Goal: Task Accomplishment & Management: Use online tool/utility

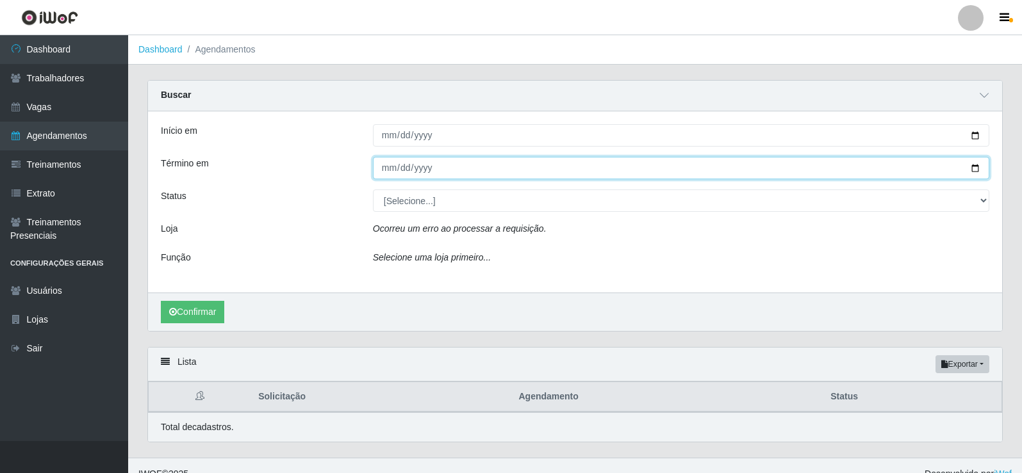
click at [396, 168] on input "Término em" at bounding box center [681, 168] width 616 height 22
type input "[DATE]"
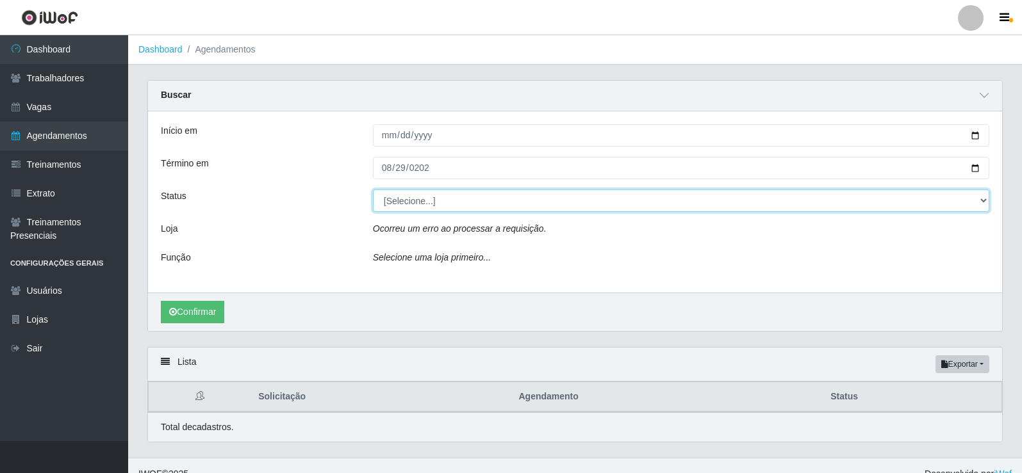
click at [986, 207] on select "[Selecione...] AGENDADO AGUARDANDO LIBERAR EM ANDAMENTO EM REVISÃO FINALIZADO C…" at bounding box center [681, 201] width 616 height 22
select select "FINALIZADO"
click at [373, 190] on select "[Selecione...] AGENDADO AGUARDANDO LIBERAR EM ANDAMENTO EM REVISÃO FINALIZADO C…" at bounding box center [681, 201] width 616 height 22
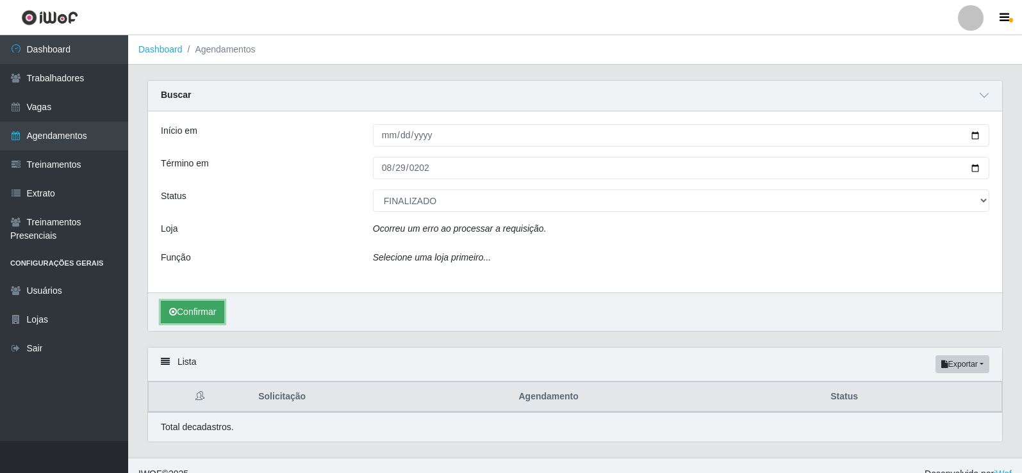
click at [211, 316] on button "Confirmar" at bounding box center [192, 312] width 63 height 22
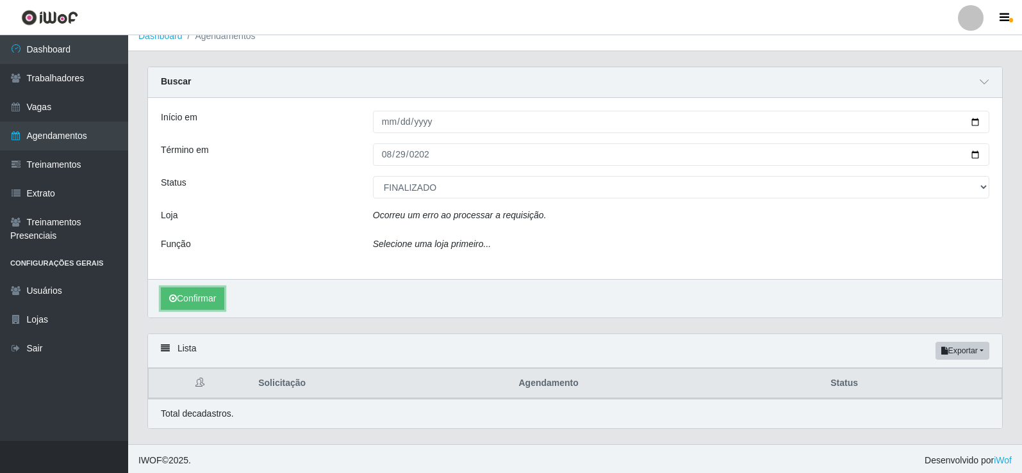
scroll to position [17, 0]
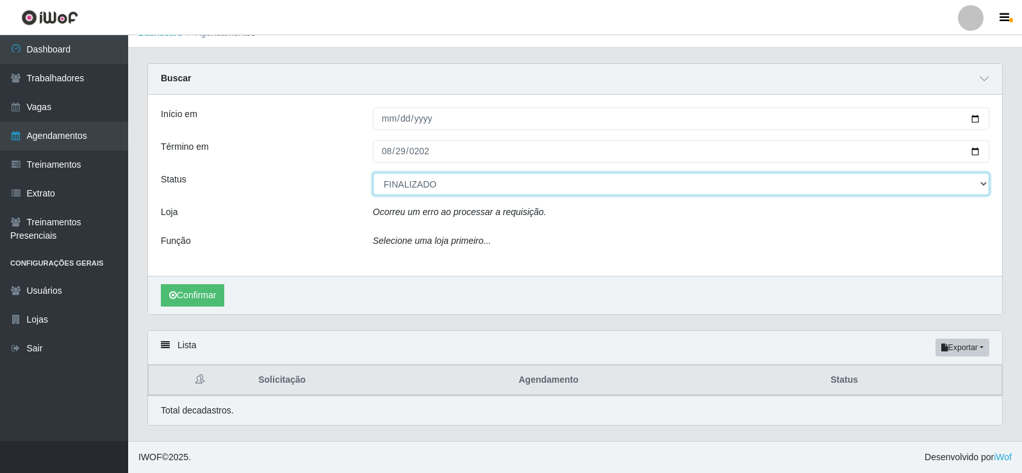
click at [982, 181] on select "[Selecione...] AGENDADO AGUARDANDO LIBERAR EM ANDAMENTO EM REVISÃO FINALIZADO C…" at bounding box center [681, 184] width 616 height 22
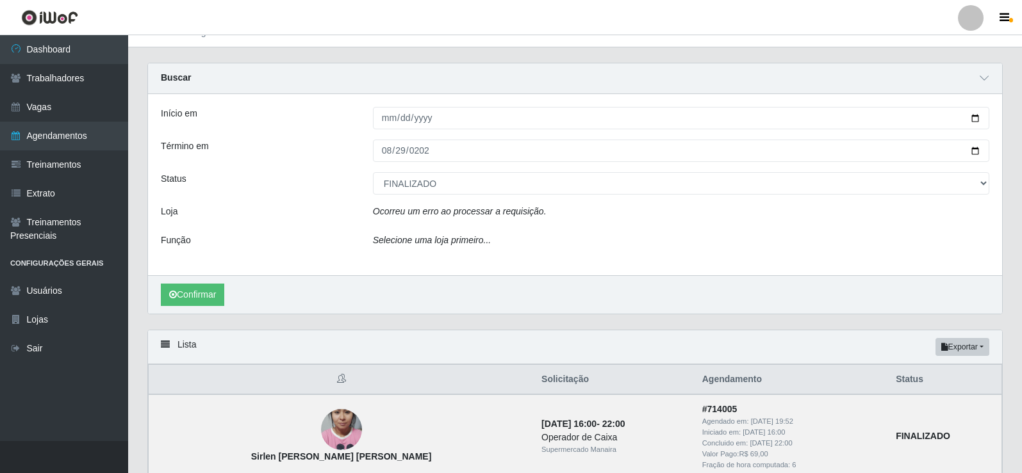
click at [286, 260] on div "Início em [DATE] Término em [DATE] Status [Selecione...] AGENDADO AGUARDANDO LI…" at bounding box center [575, 184] width 854 height 181
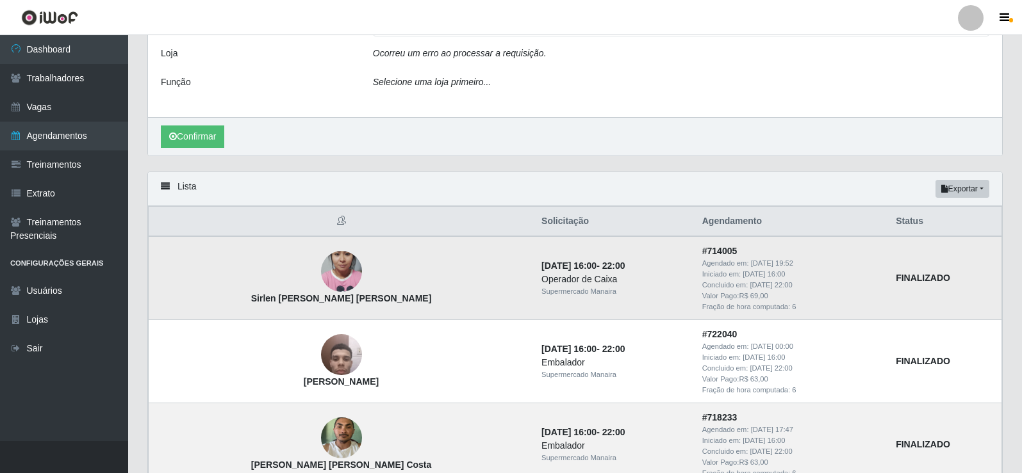
scroll to position [117, 0]
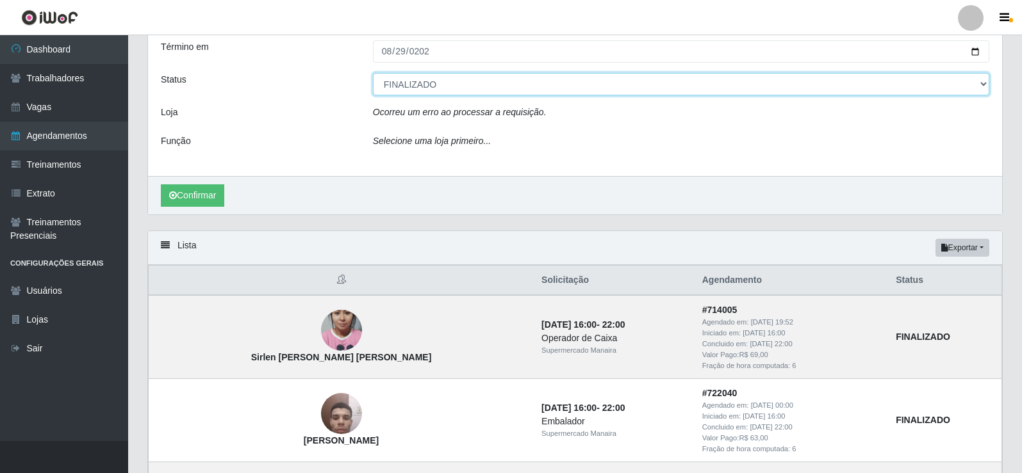
click at [981, 85] on select "[Selecione...] AGENDADO AGUARDANDO LIBERAR EM ANDAMENTO EM REVISÃO FINALIZADO C…" at bounding box center [681, 84] width 616 height 22
click at [373, 74] on select "[Selecione...] AGENDADO AGUARDANDO LIBERAR EM ANDAMENTO EM REVISÃO FINALIZADO C…" at bounding box center [681, 84] width 616 height 22
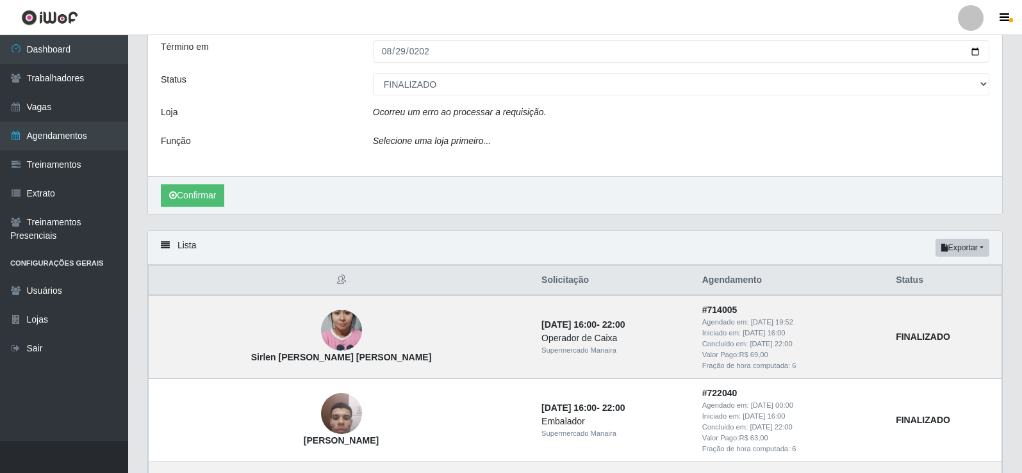
click at [429, 145] on icon "Selecione uma loja primeiro..." at bounding box center [432, 141] width 118 height 10
click at [191, 189] on button "Confirmar" at bounding box center [192, 195] width 63 height 22
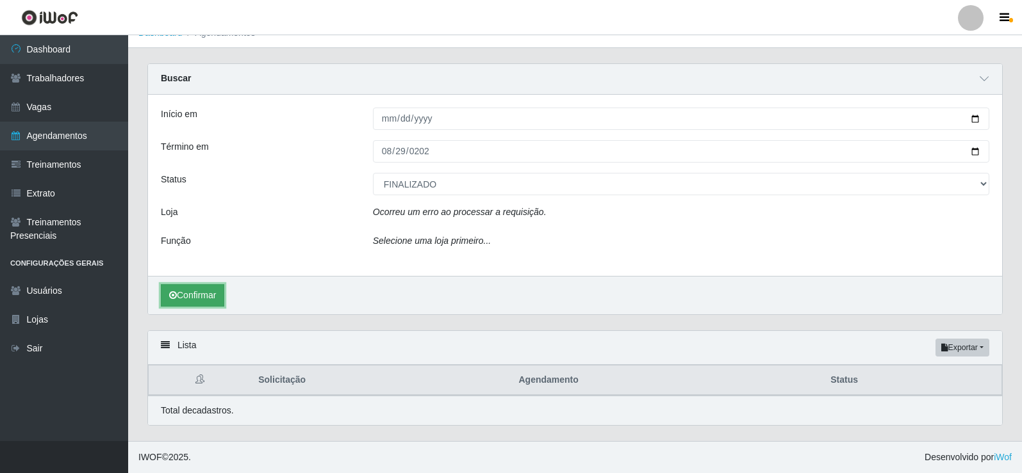
click at [185, 302] on button "Confirmar" at bounding box center [192, 295] width 63 height 22
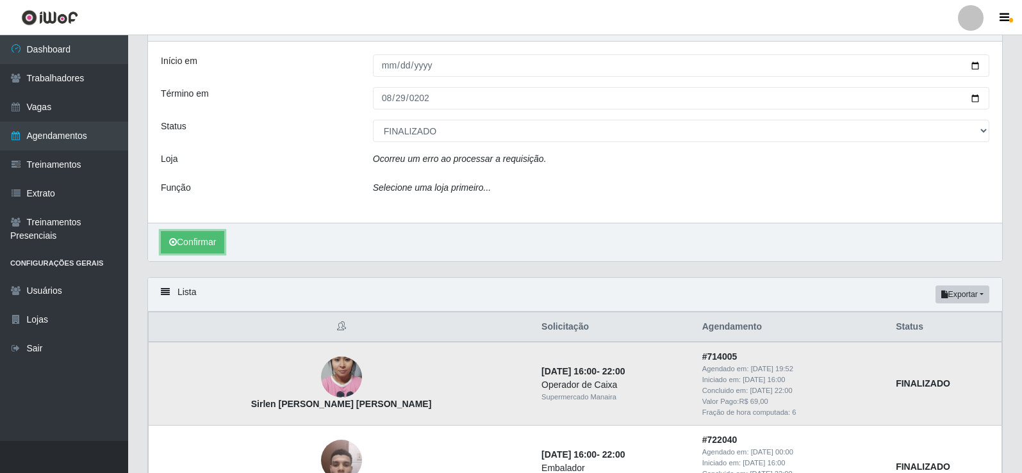
scroll to position [0, 0]
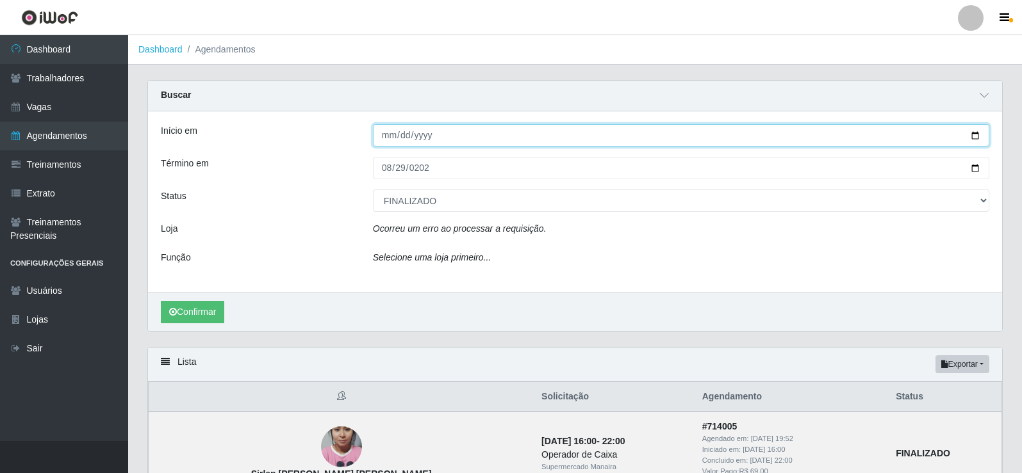
click at [392, 134] on input "[DATE]" at bounding box center [681, 135] width 616 height 22
type input "[DATE]"
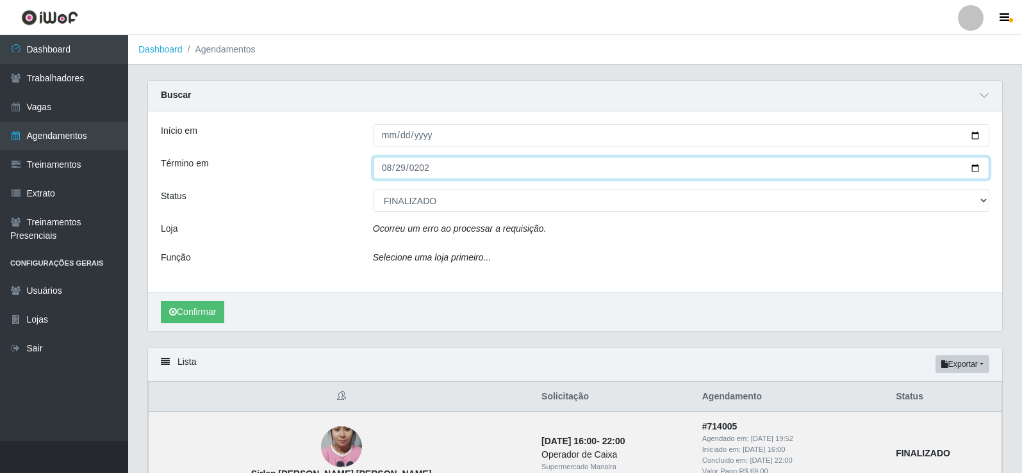
click at [386, 167] on input "[DATE]" at bounding box center [681, 168] width 616 height 22
type input "[DATE]"
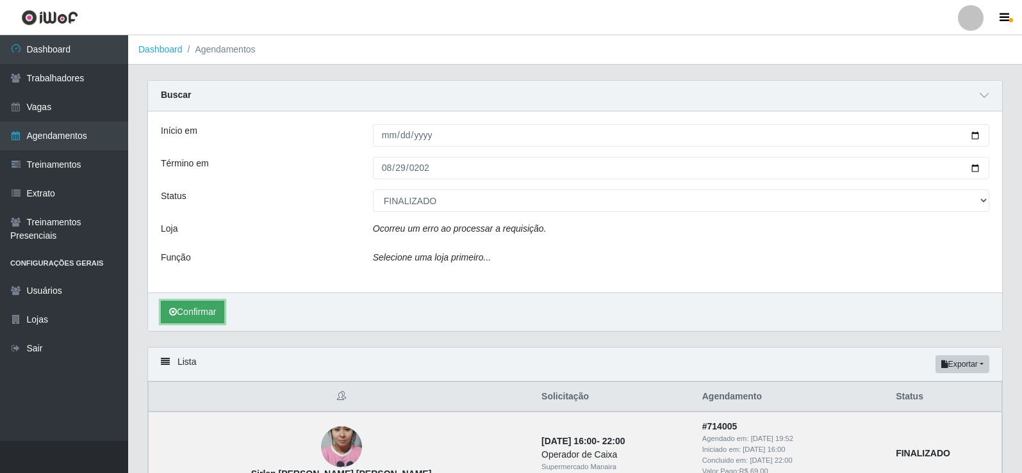
click at [189, 322] on button "Confirmar" at bounding box center [192, 312] width 63 height 22
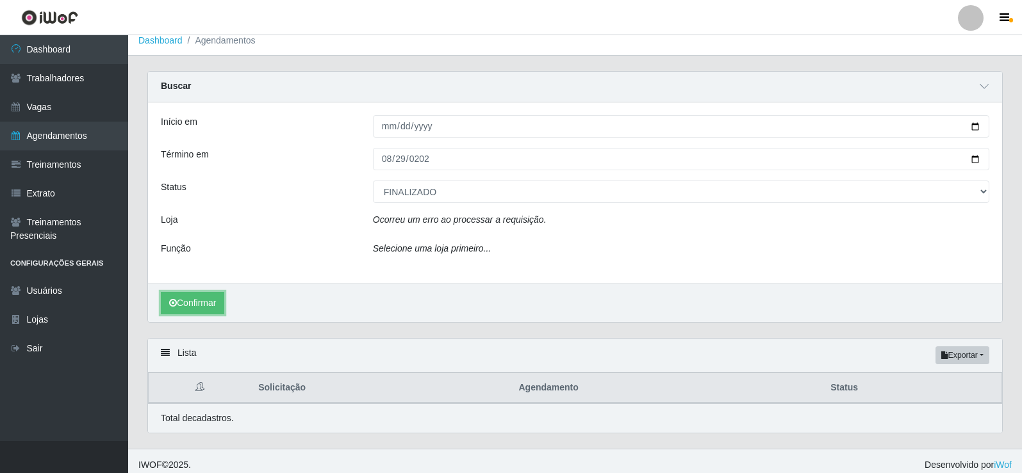
scroll to position [17, 0]
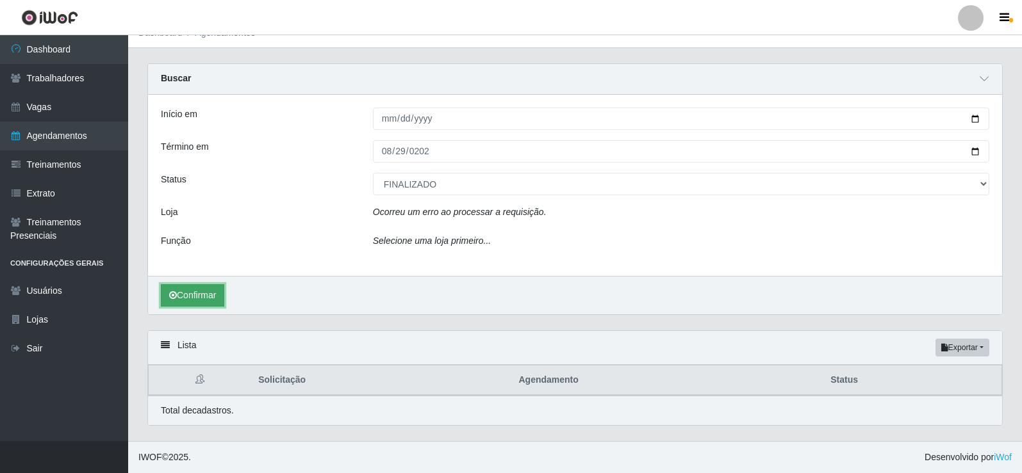
click at [198, 292] on button "Confirmar" at bounding box center [192, 295] width 63 height 22
click at [195, 289] on button "Confirmar" at bounding box center [192, 295] width 63 height 22
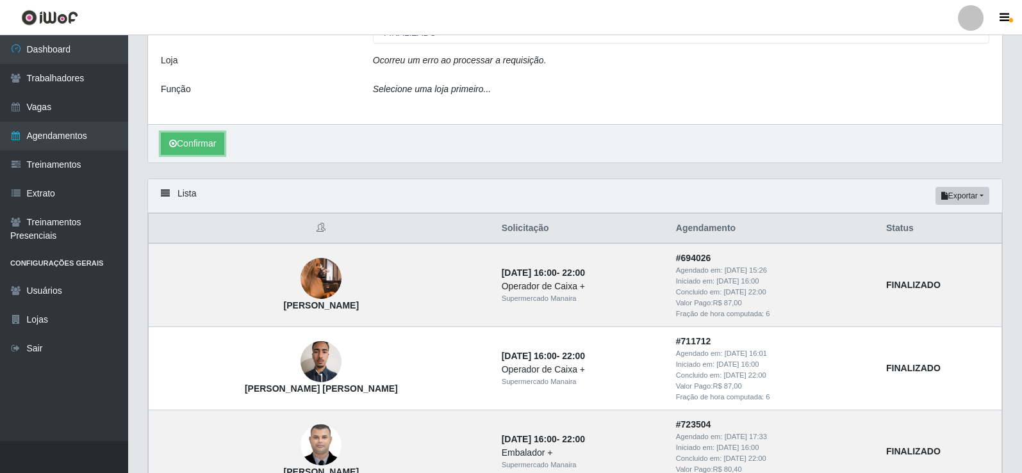
scroll to position [8, 0]
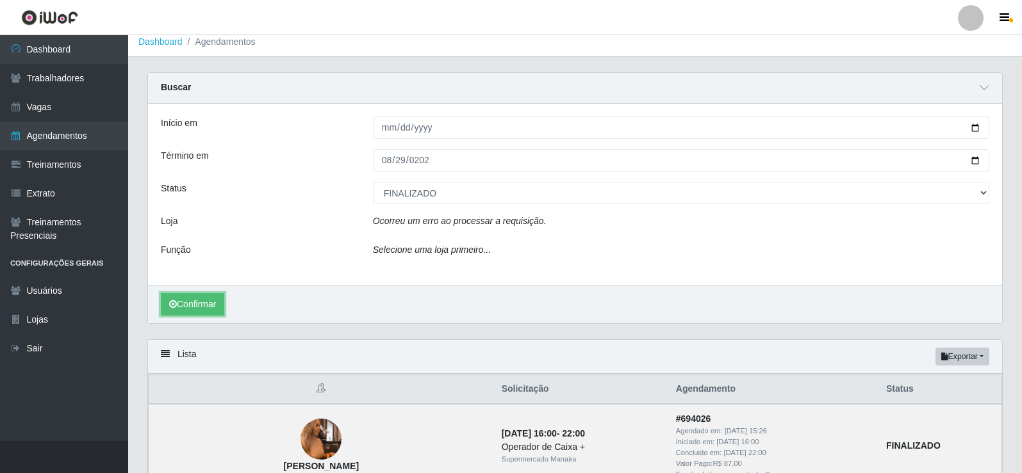
click at [161, 293] on button "Confirmar" at bounding box center [192, 304] width 63 height 22
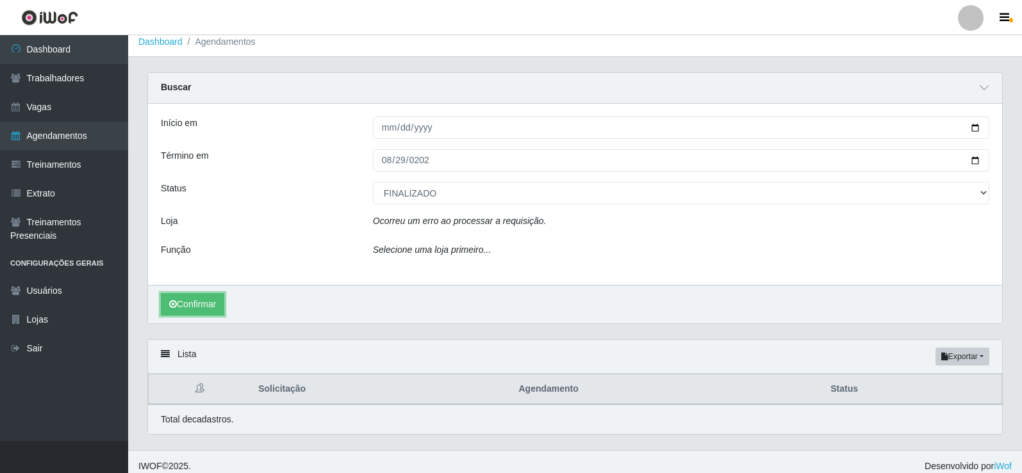
click at [161, 293] on button "Confirmar" at bounding box center [192, 304] width 63 height 22
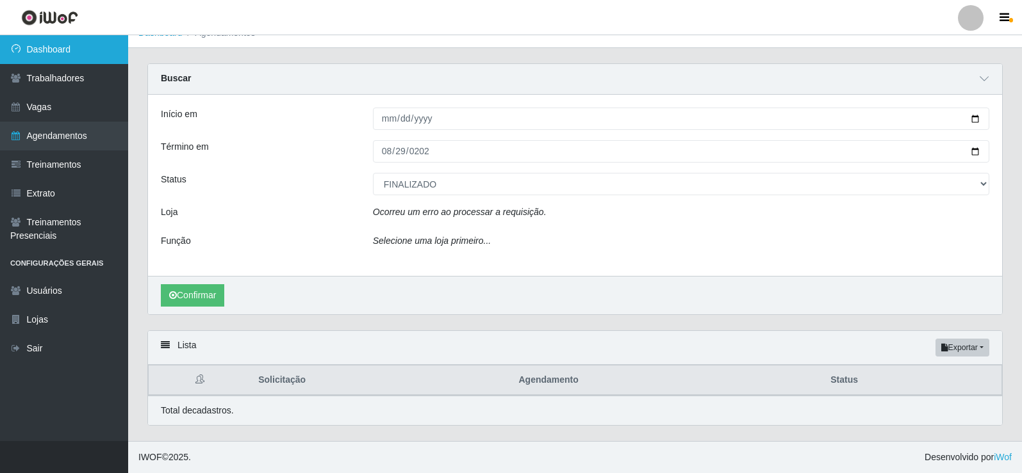
click at [74, 47] on link "Dashboard" at bounding box center [64, 49] width 128 height 29
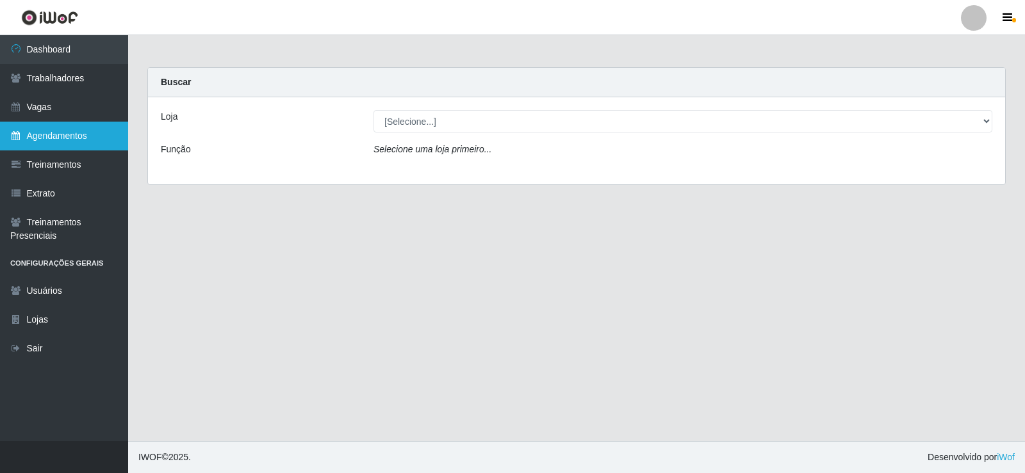
click at [90, 138] on link "Agendamentos" at bounding box center [64, 136] width 128 height 29
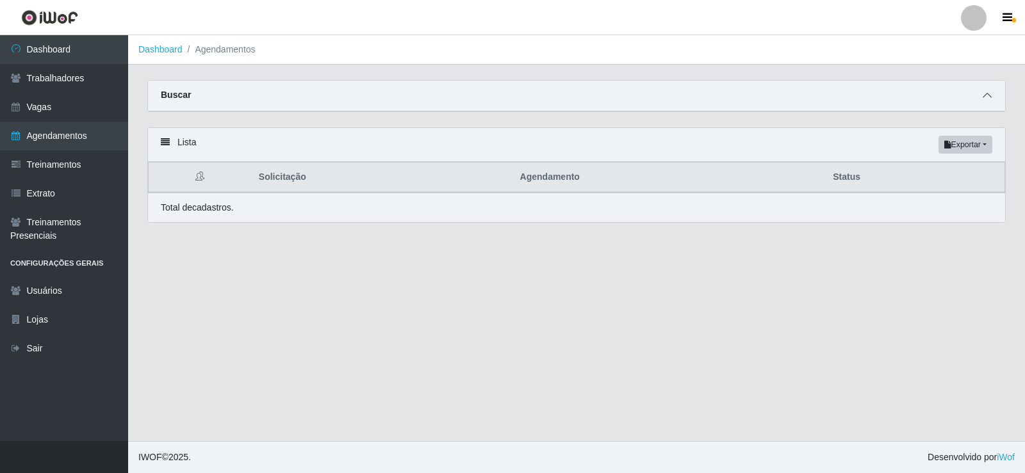
drag, startPoint x: 989, startPoint y: 97, endPoint x: 980, endPoint y: 99, distance: 9.7
click at [989, 98] on icon at bounding box center [986, 95] width 9 height 9
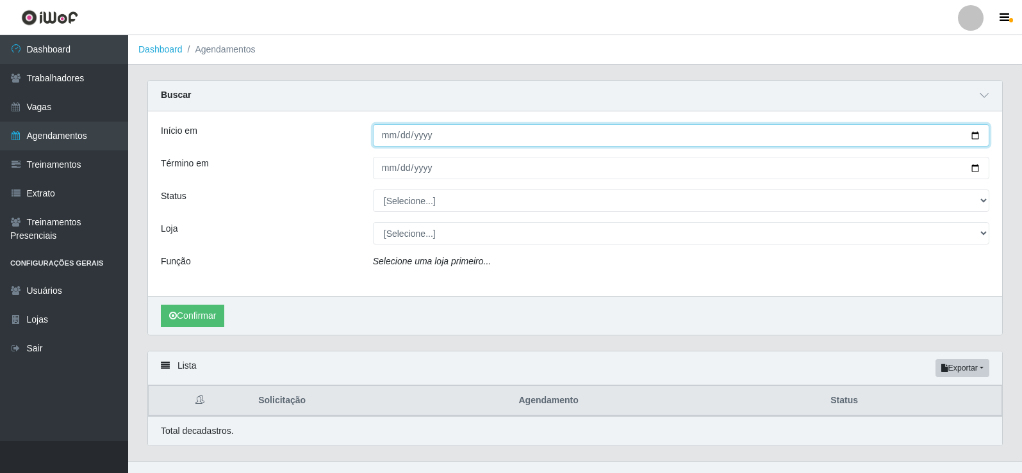
click at [384, 138] on input "Início em" at bounding box center [681, 135] width 616 height 22
click at [387, 135] on input "Início em" at bounding box center [681, 135] width 616 height 22
type input "[DATE]"
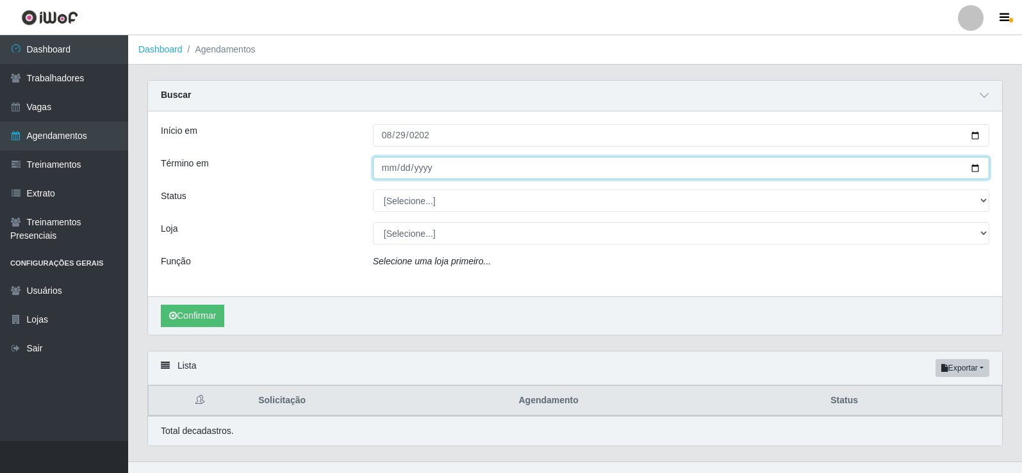
click at [388, 176] on input "Término em" at bounding box center [681, 168] width 616 height 22
type input "[DATE]"
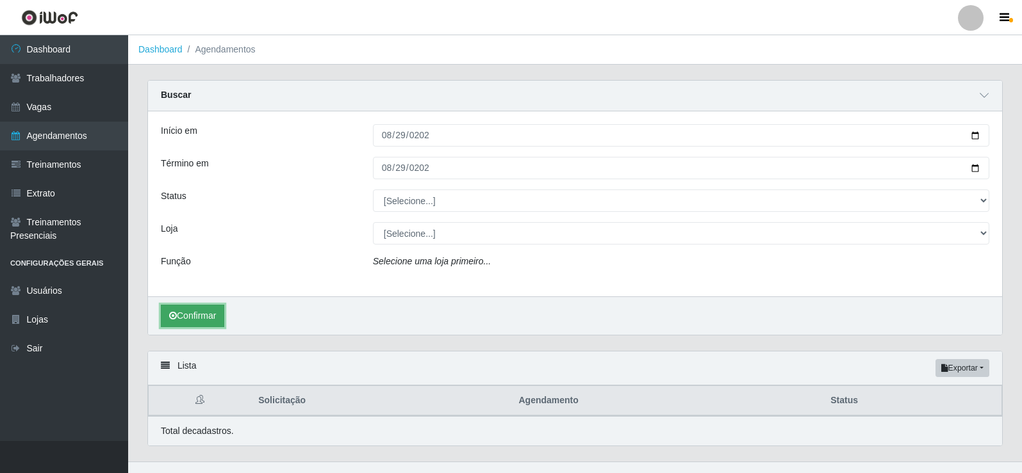
click at [186, 309] on button "Confirmar" at bounding box center [192, 316] width 63 height 22
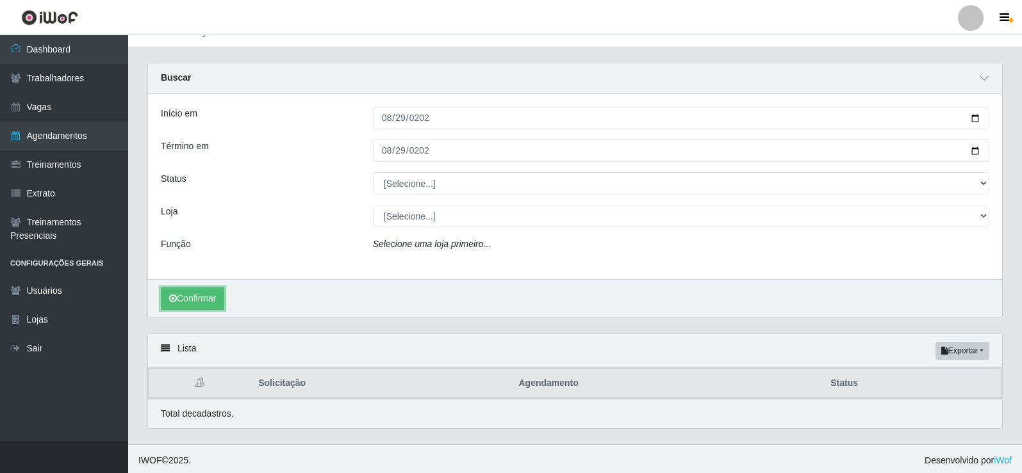
scroll to position [21, 0]
click at [179, 293] on button "Confirmar" at bounding box center [192, 295] width 63 height 22
click at [993, 214] on div "[Selecione...] Supermercado Manaira" at bounding box center [680, 213] width 635 height 22
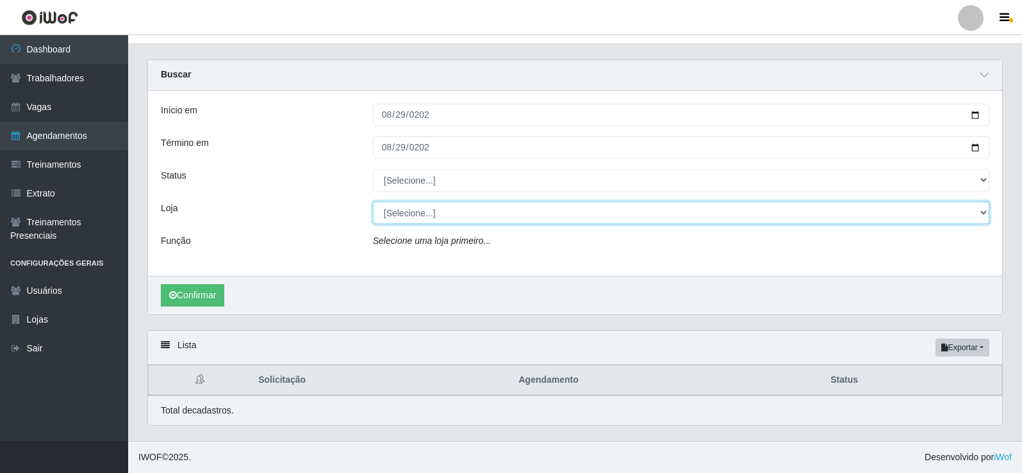
click at [411, 217] on select "[Selecione...] Supermercado Manaira" at bounding box center [681, 213] width 616 height 22
click at [414, 215] on select "[Selecione...] Supermercado Manaira" at bounding box center [681, 213] width 616 height 22
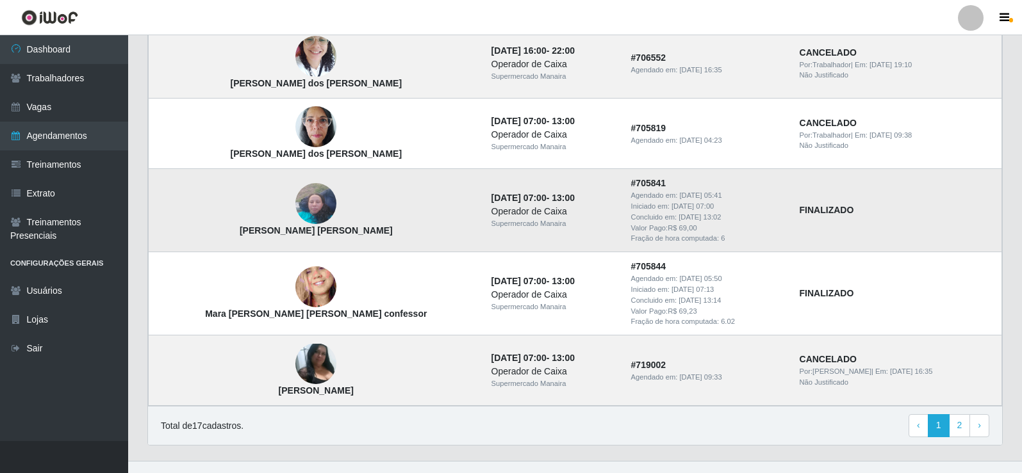
scroll to position [1174, 0]
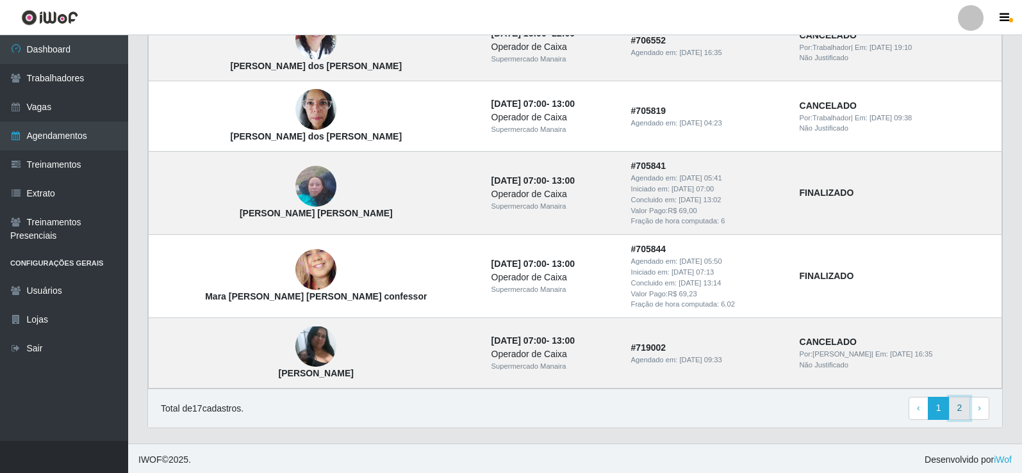
click at [960, 413] on link "2" at bounding box center [959, 408] width 22 height 23
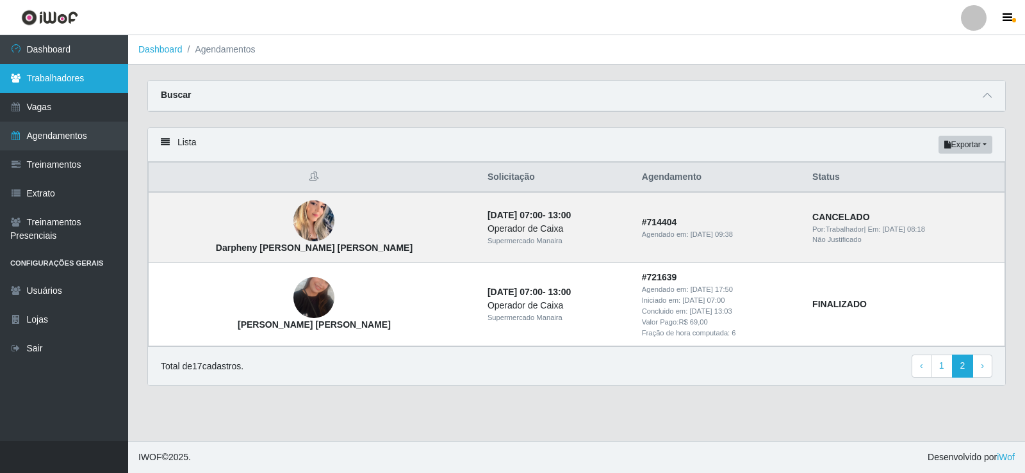
click at [69, 88] on link "Trabalhadores" at bounding box center [64, 78] width 128 height 29
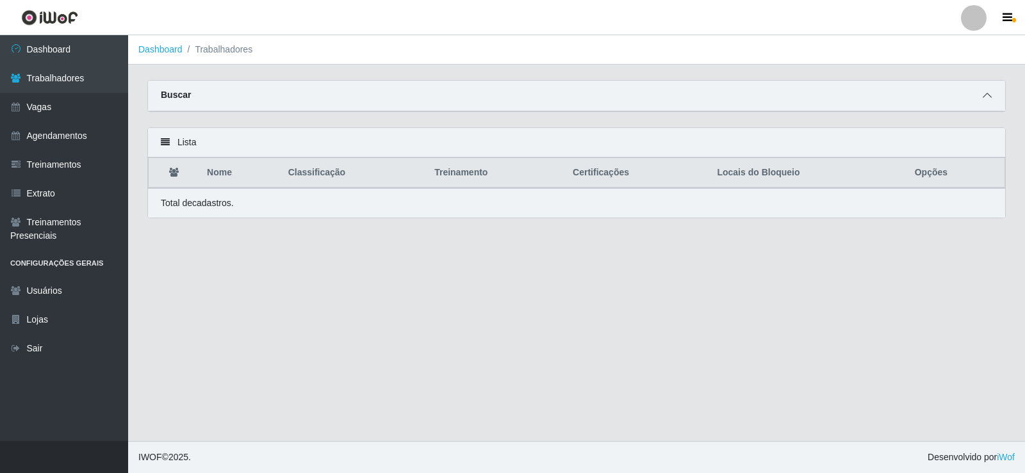
drag, startPoint x: 991, startPoint y: 106, endPoint x: 980, endPoint y: 98, distance: 13.3
click at [980, 98] on div "Buscar" at bounding box center [576, 96] width 857 height 31
click at [977, 95] on div "Buscar" at bounding box center [576, 96] width 857 height 31
click at [987, 94] on icon at bounding box center [986, 95] width 9 height 9
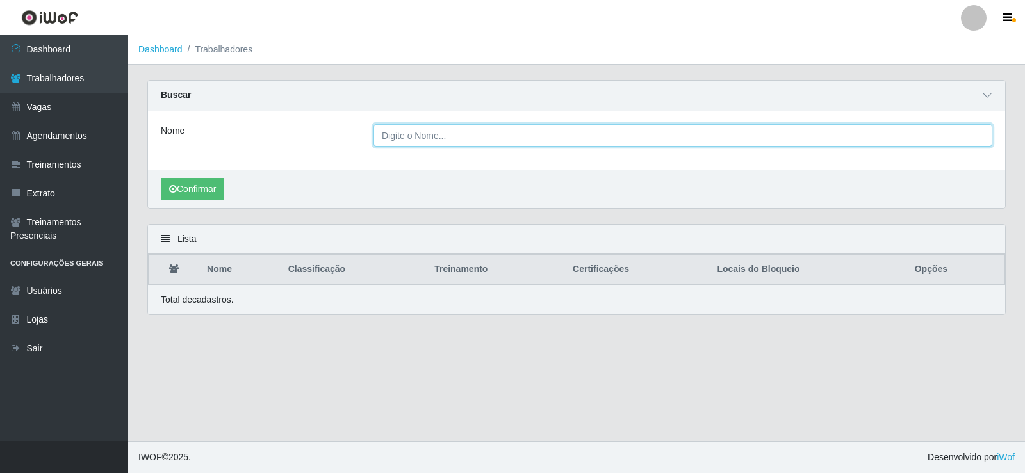
click at [439, 140] on input "Nome" at bounding box center [682, 135] width 619 height 22
type input "w"
click at [441, 141] on input "Nome" at bounding box center [682, 135] width 619 height 22
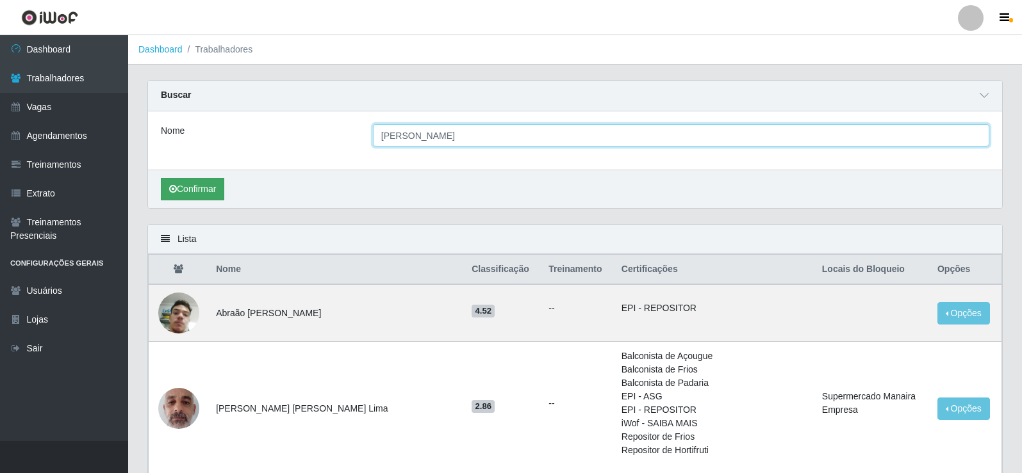
type input "Wellington da Silva"
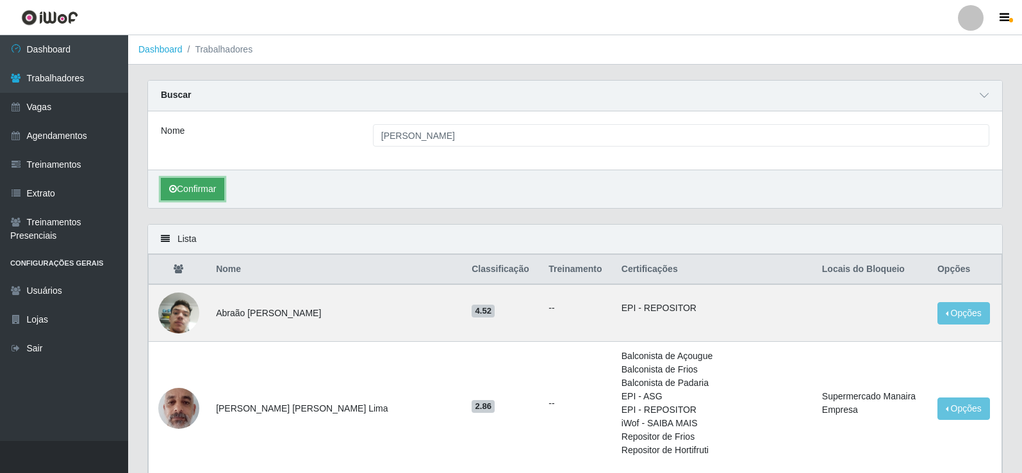
click at [222, 190] on button "Confirmar" at bounding box center [192, 189] width 63 height 22
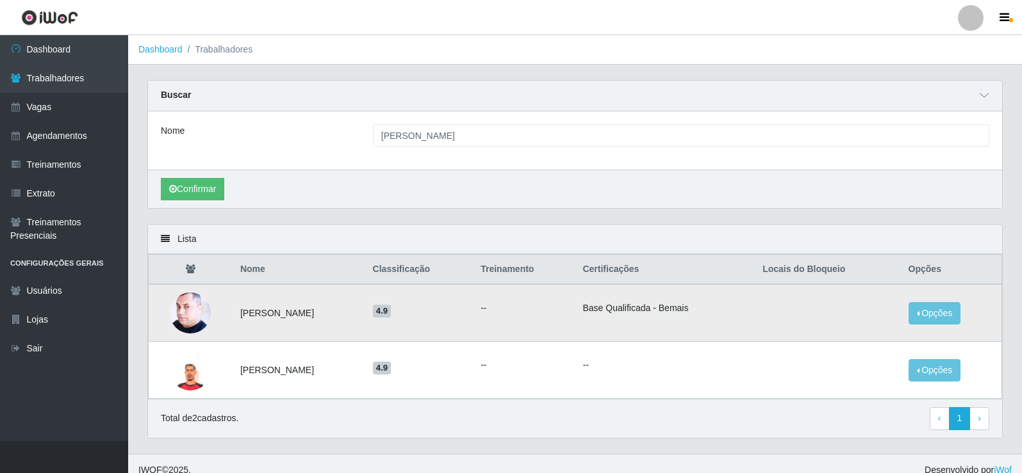
click at [202, 314] on img at bounding box center [190, 313] width 41 height 51
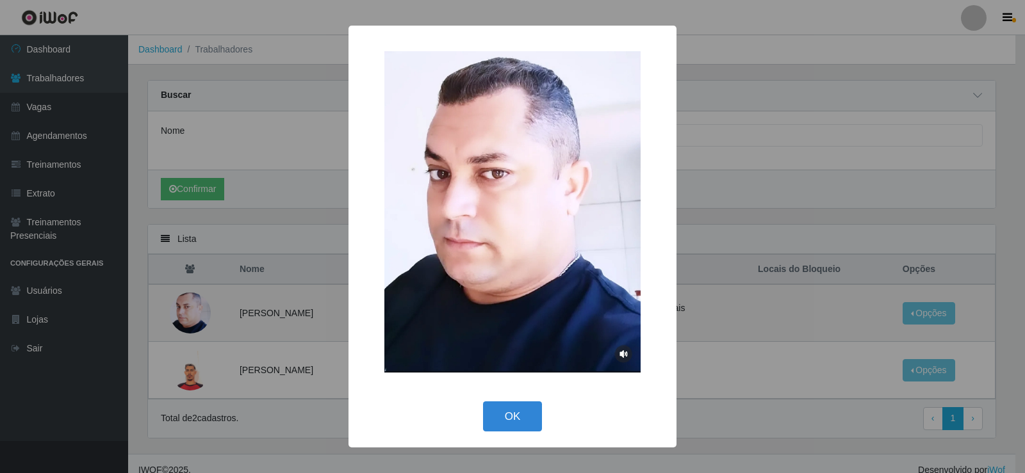
click at [775, 34] on div "× OK Cancel" at bounding box center [512, 236] width 1025 height 473
